Goal: Information Seeking & Learning: Find specific fact

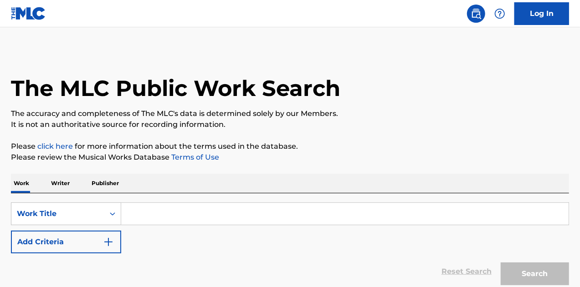
click at [191, 216] on input "Search Form" at bounding box center [344, 214] width 447 height 22
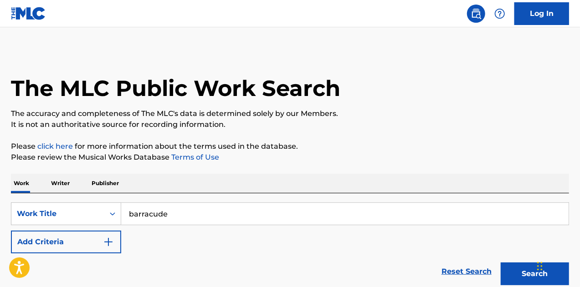
click at [501, 263] on button "Search" at bounding box center [535, 274] width 68 height 23
type input "barracuda"
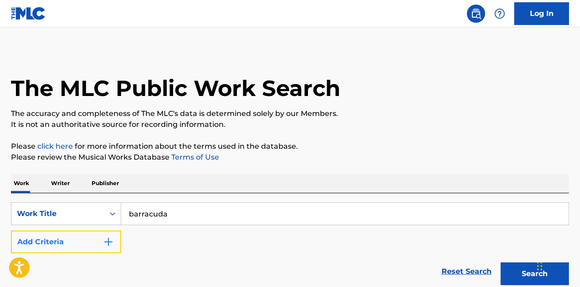
click at [102, 241] on button "Add Criteria" at bounding box center [66, 242] width 110 height 23
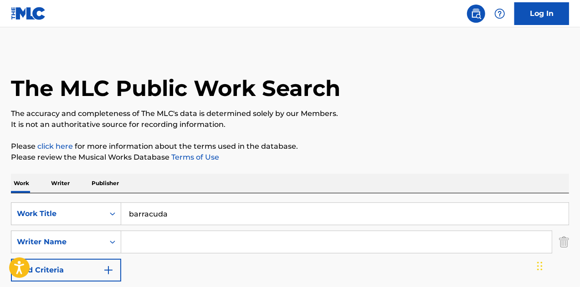
click at [133, 240] on input "Search Form" at bounding box center [336, 242] width 431 height 22
type input "[PERSON_NAME]"
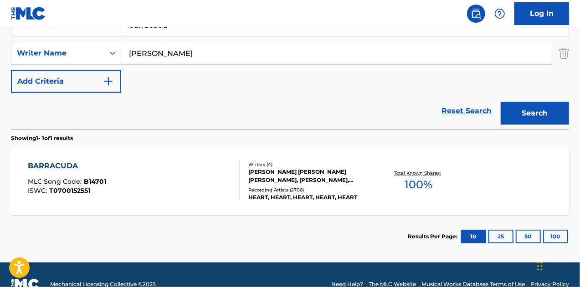
scroll to position [208, 0]
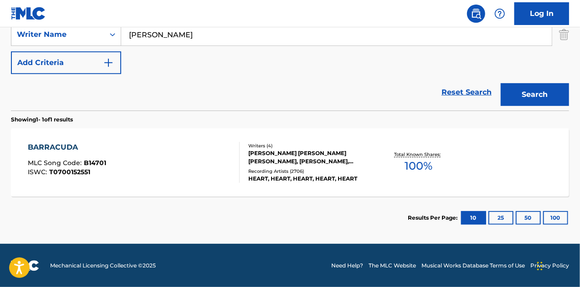
click at [292, 148] on div "Writers ( 4 )" at bounding box center [310, 146] width 124 height 7
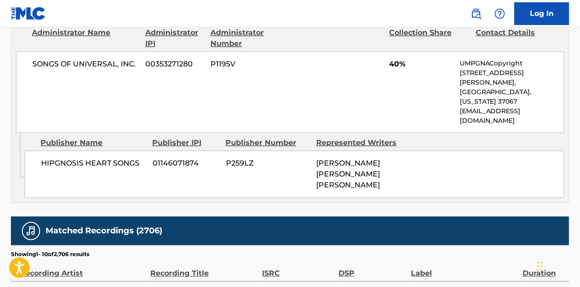
scroll to position [1286, 0]
